Goal: Information Seeking & Learning: Learn about a topic

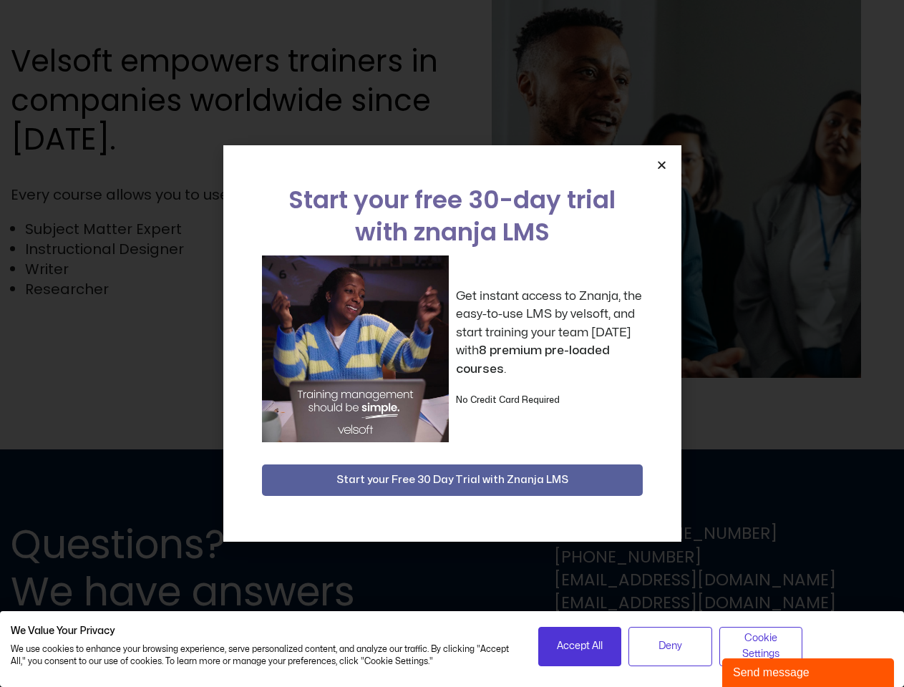
click at [452, 343] on div "Get instant access to Znanja, the easy-to-use LMS by velsoft, and start trainin…" at bounding box center [452, 348] width 381 height 187
click at [661, 165] on icon "Close" at bounding box center [661, 165] width 11 height 11
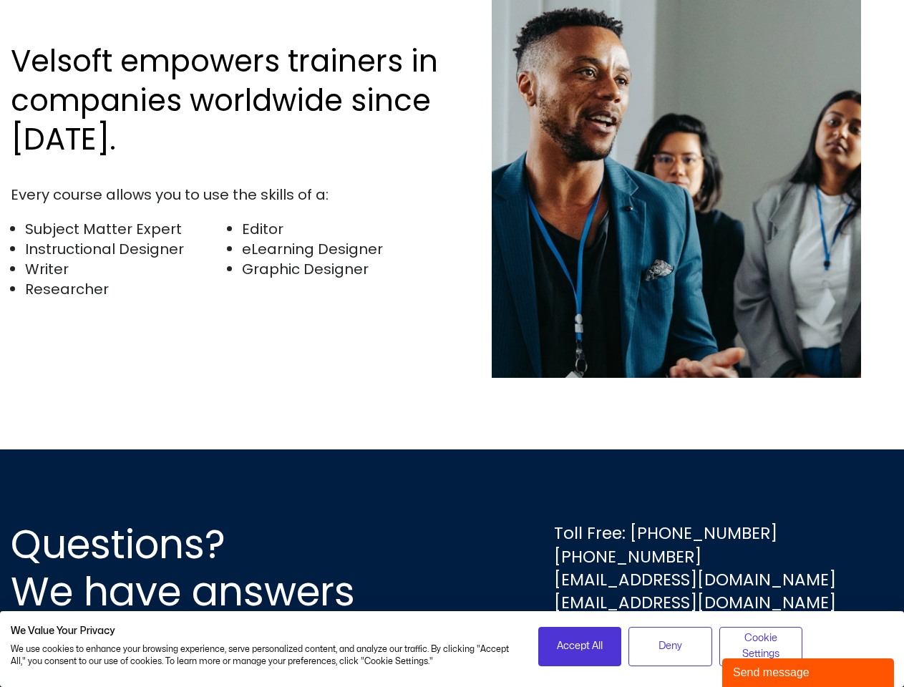
click at [452, 480] on div "Questions? We have answers Toll Free: [PHONE_NUMBER] [PHONE_NUMBER] [EMAIL_ADDR…" at bounding box center [452, 568] width 904 height 238
click at [580, 646] on span "Accept All" at bounding box center [580, 646] width 46 height 16
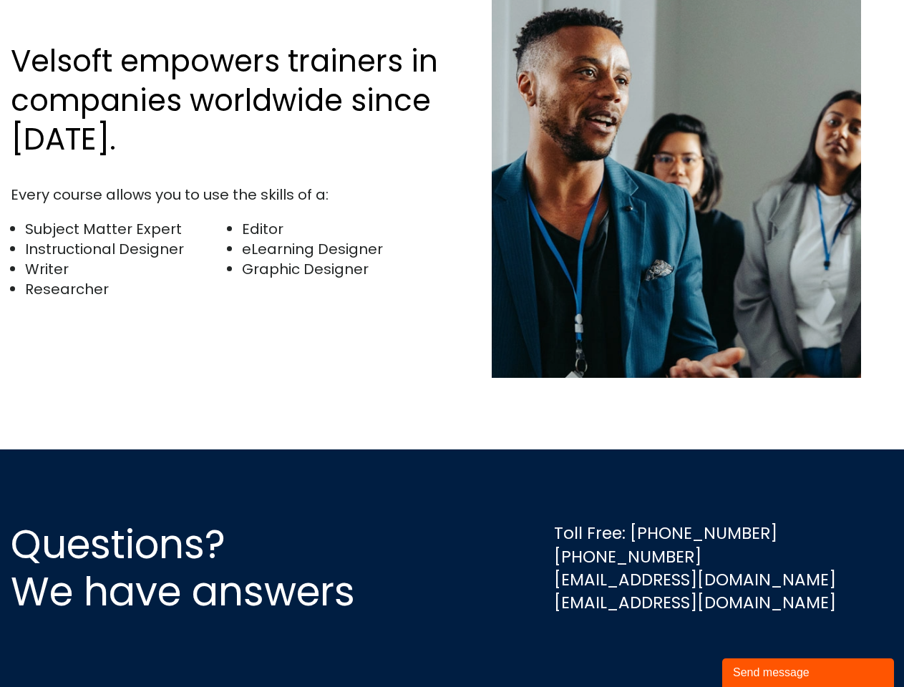
click at [670, 646] on div "Questions? We have answers Toll Free: [PHONE_NUMBER] [PHONE_NUMBER] [EMAIL_ADDR…" at bounding box center [452, 568] width 904 height 238
click at [761, 646] on div "Questions? We have answers Toll Free: [PHONE_NUMBER] [PHONE_NUMBER] [EMAIL_ADDR…" at bounding box center [452, 568] width 904 height 238
click at [808, 673] on div "Send message" at bounding box center [808, 672] width 150 height 17
